Goal: Task Accomplishment & Management: Complete application form

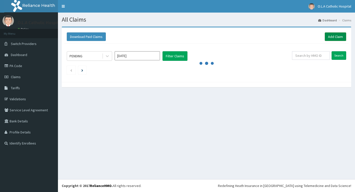
click at [339, 36] on link "Add Claim" at bounding box center [335, 36] width 21 height 9
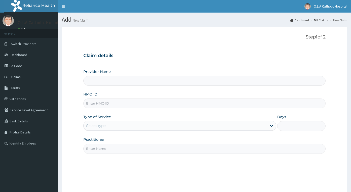
click at [107, 103] on input "HMO ID" at bounding box center [204, 104] width 242 height 10
type input "O.L.A Catholic Hospital, Oluyoro"
type input "JDD/10006/A"
click at [143, 149] on input "Practitioner" at bounding box center [204, 149] width 242 height 10
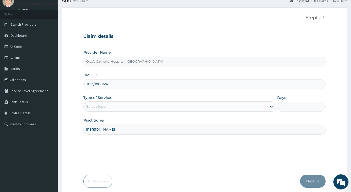
scroll to position [40, 0]
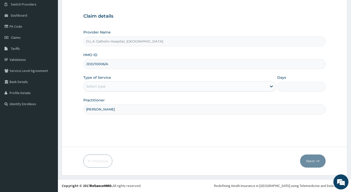
type input "DR AJALA"
click at [111, 88] on div "Select type" at bounding box center [176, 86] width 184 height 8
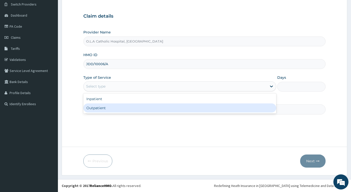
drag, startPoint x: 112, startPoint y: 106, endPoint x: 116, endPoint y: 107, distance: 4.6
click at [112, 107] on div "Outpatient" at bounding box center [179, 108] width 193 height 9
type input "1"
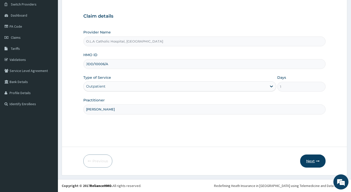
click at [310, 161] on button "Next" at bounding box center [312, 161] width 25 height 13
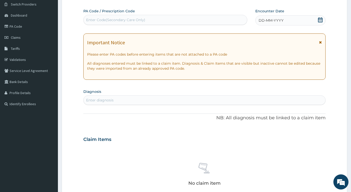
click at [320, 18] on icon at bounding box center [320, 19] width 5 height 5
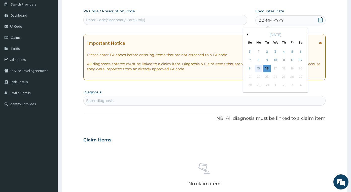
click at [259, 66] on div "15" at bounding box center [259, 69] width 8 height 8
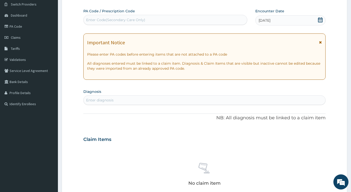
click at [107, 103] on div "Enter diagnosis" at bounding box center [205, 100] width 242 height 8
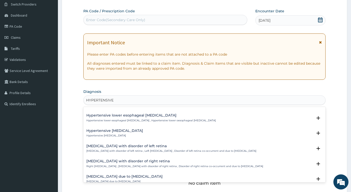
scroll to position [471, 0]
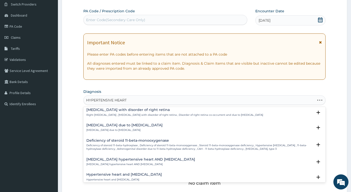
type input "HYPERTENSIVE HEART D"
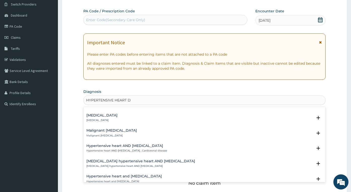
scroll to position [0, 0]
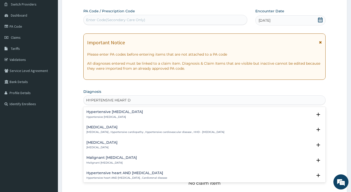
click at [118, 113] on h4 "Hypertensive heart failure" at bounding box center [114, 112] width 57 height 4
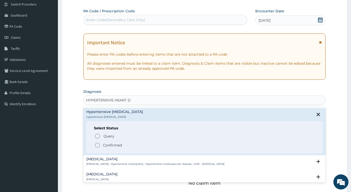
click at [118, 145] on p "Confirmed" at bounding box center [112, 145] width 19 height 5
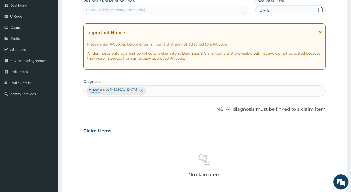
scroll to position [165, 0]
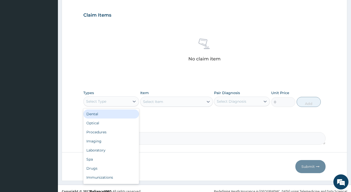
click at [119, 100] on div "Select Type" at bounding box center [107, 101] width 46 height 8
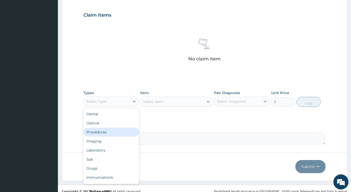
drag, startPoint x: 114, startPoint y: 130, endPoint x: 162, endPoint y: 121, distance: 48.4
click at [114, 130] on div "Procedures" at bounding box center [111, 132] width 56 height 9
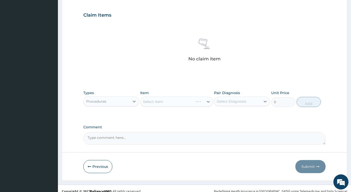
click at [165, 106] on div "Select Item" at bounding box center [176, 102] width 73 height 10
drag, startPoint x: 170, startPoint y: 101, endPoint x: 175, endPoint y: 103, distance: 5.4
click at [170, 101] on div "Select Item" at bounding box center [176, 102] width 73 height 10
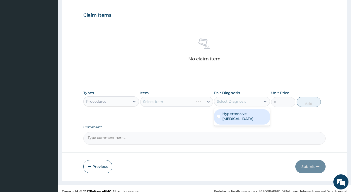
drag, startPoint x: 248, startPoint y: 100, endPoint x: 246, endPoint y: 118, distance: 17.8
click at [247, 106] on div "Pair Diagnosis option Hypertensive heart failure focused, 1 of 1. 1 result avai…" at bounding box center [242, 98] width 56 height 17
click at [244, 120] on label "Hypertensive heart failure" at bounding box center [244, 116] width 44 height 10
checkbox input "true"
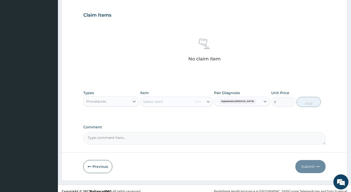
click at [182, 102] on div "Select Item" at bounding box center [176, 102] width 73 height 10
click at [197, 101] on div "Select Item" at bounding box center [176, 102] width 73 height 10
click at [189, 100] on div "Select Item" at bounding box center [176, 102] width 73 height 10
click at [205, 100] on div "Select Item" at bounding box center [176, 102] width 73 height 10
click at [184, 100] on div "Select Item" at bounding box center [176, 102] width 73 height 10
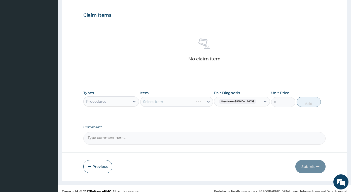
click at [202, 104] on div "Select Item" at bounding box center [176, 102] width 73 height 10
click at [196, 99] on div "Select Item" at bounding box center [176, 102] width 73 height 10
click at [202, 101] on div "Select Item" at bounding box center [172, 102] width 63 height 8
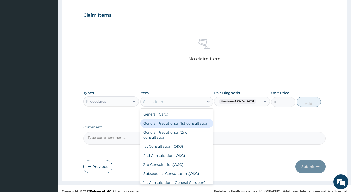
click at [184, 127] on div "General Practitioner (1st consultation)" at bounding box center [176, 123] width 73 height 9
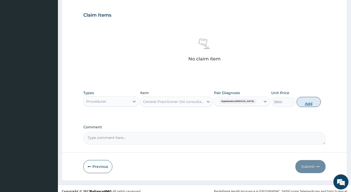
click at [312, 98] on button "Add" at bounding box center [309, 102] width 24 height 10
type input "0"
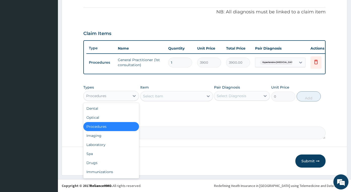
click at [118, 98] on div "Procedures" at bounding box center [107, 96] width 46 height 8
click at [98, 162] on div "Drugs" at bounding box center [111, 162] width 56 height 9
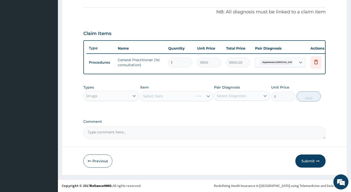
drag, startPoint x: 232, startPoint y: 97, endPoint x: 232, endPoint y: 102, distance: 5.5
click at [232, 99] on div "Select Diagnosis" at bounding box center [237, 96] width 46 height 8
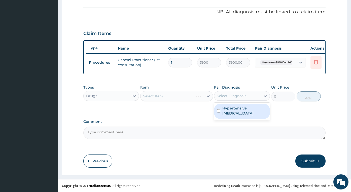
click at [233, 112] on label "Hypertensive heart failure" at bounding box center [244, 111] width 44 height 10
checkbox input "true"
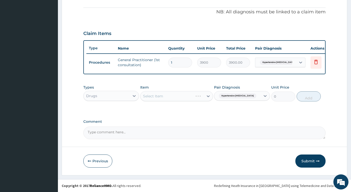
click at [196, 95] on div "Select Item" at bounding box center [176, 96] width 73 height 10
click at [167, 98] on div "Select Item" at bounding box center [176, 96] width 73 height 10
click at [182, 98] on div "Select Item" at bounding box center [176, 96] width 73 height 10
click at [176, 94] on div "Select Item" at bounding box center [172, 96] width 63 height 8
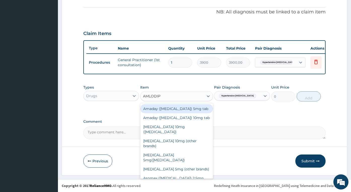
type input "AMLODIPI"
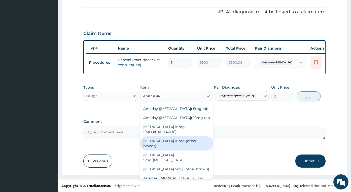
click at [192, 137] on div "Amlodipine 10mg (other brands)" at bounding box center [176, 143] width 73 height 14
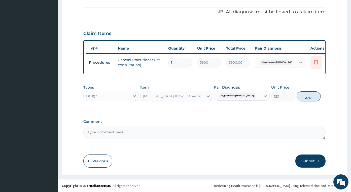
click at [308, 98] on button "Add" at bounding box center [309, 96] width 24 height 10
type input "0"
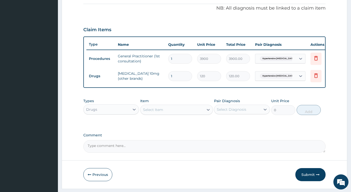
type input "0.00"
type input "3"
type input "360.00"
type input "30"
type input "3600.00"
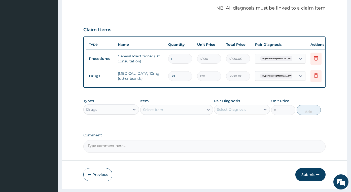
type input "30"
click at [173, 113] on div "Select Item" at bounding box center [172, 110] width 63 height 8
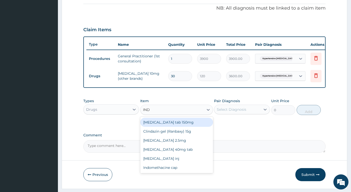
type input "INDA"
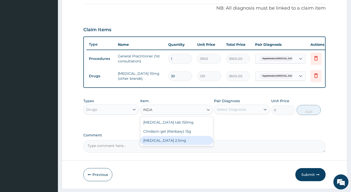
click at [170, 144] on div "Indapamide 2.5mg" at bounding box center [176, 140] width 73 height 9
type input "172.8"
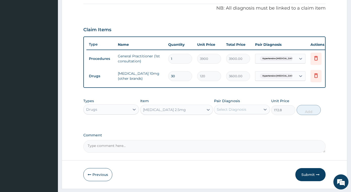
click at [242, 109] on div "Select Diagnosis" at bounding box center [237, 110] width 46 height 8
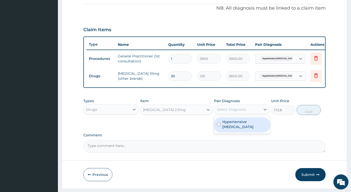
click at [246, 129] on label "Hypertensive heart failure" at bounding box center [244, 124] width 44 height 10
checkbox input "true"
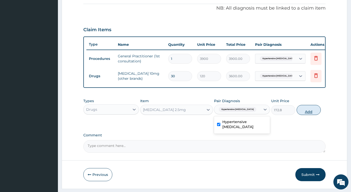
click at [314, 115] on button "Add" at bounding box center [309, 110] width 24 height 10
type input "0"
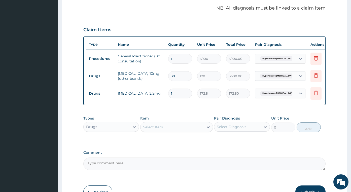
drag, startPoint x: 174, startPoint y: 93, endPoint x: 128, endPoint y: 84, distance: 46.9
click at [121, 95] on tr "Drugs Indapamide 2.5mg 1 172.8 172.80 Hypertensive heart failure Delete" at bounding box center [209, 93] width 247 height 17
type input "3"
type input "518.40"
type input "30"
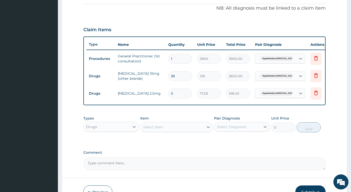
type input "5184.00"
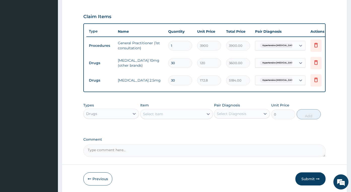
scroll to position [186, 0]
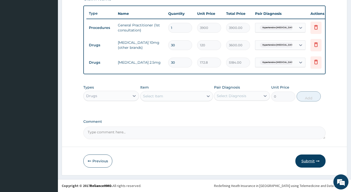
type input "30"
click at [315, 160] on button "Submit" at bounding box center [310, 161] width 30 height 13
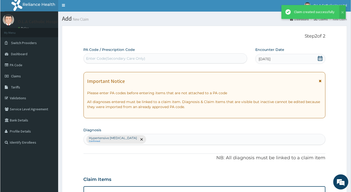
scroll to position [0, 0]
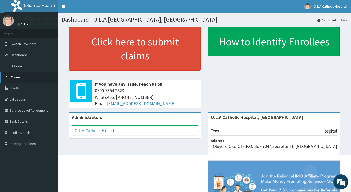
click at [19, 76] on span "Claims" at bounding box center [16, 77] width 10 height 5
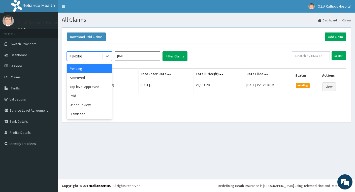
click at [90, 57] on div "PENDING" at bounding box center [84, 56] width 35 height 8
click at [86, 68] on div "Pending" at bounding box center [89, 68] width 45 height 9
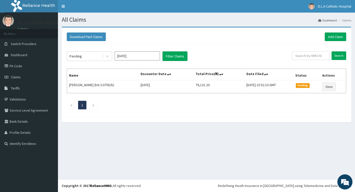
click at [91, 51] on div "Pending Sep 2025 Filter Claims Search Name Encounter Date Total Price(₦) Date F…" at bounding box center [206, 79] width 284 height 71
click at [90, 56] on div "Pending" at bounding box center [84, 56] width 35 height 8
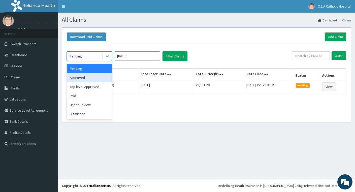
click at [84, 80] on div "Approved" at bounding box center [89, 77] width 45 height 9
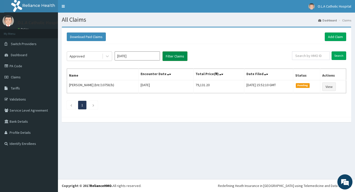
click at [168, 54] on button "Filter Claims" at bounding box center [174, 56] width 25 height 10
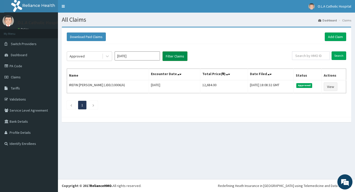
click at [173, 57] on button "Filter Claims" at bounding box center [174, 56] width 25 height 10
click at [173, 56] on button "Filter Claims" at bounding box center [174, 56] width 25 height 10
click at [100, 57] on div "Approved" at bounding box center [84, 56] width 35 height 8
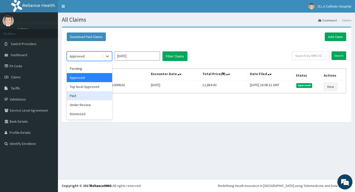
click at [80, 100] on div "Paid" at bounding box center [89, 95] width 45 height 9
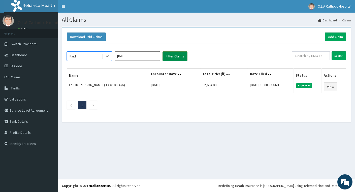
click at [170, 58] on button "Filter Claims" at bounding box center [174, 56] width 25 height 10
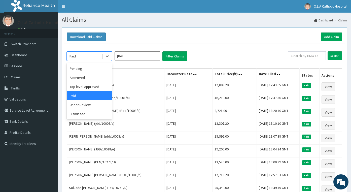
click at [75, 55] on div "Paid" at bounding box center [73, 56] width 6 height 5
click at [84, 67] on div "Pending" at bounding box center [89, 68] width 45 height 9
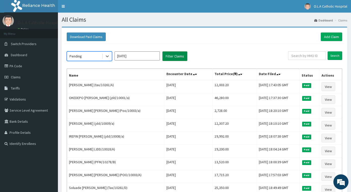
click at [176, 59] on button "Filter Claims" at bounding box center [174, 56] width 25 height 10
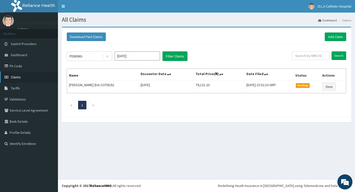
click at [18, 76] on span "Claims" at bounding box center [16, 77] width 10 height 5
click at [86, 57] on div "PENDING" at bounding box center [84, 56] width 35 height 8
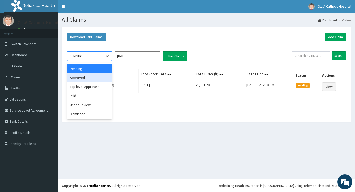
click at [89, 78] on div "Approved" at bounding box center [89, 77] width 45 height 9
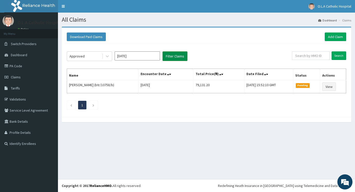
click at [179, 58] on button "Filter Claims" at bounding box center [174, 56] width 25 height 10
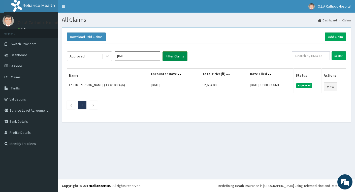
click at [177, 58] on button "Filter Claims" at bounding box center [174, 56] width 25 height 10
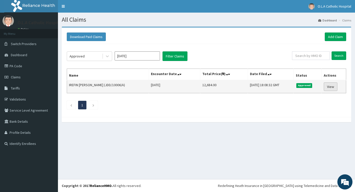
click at [335, 85] on link "View" at bounding box center [331, 86] width 14 height 9
